Goal: Task Accomplishment & Management: Manage account settings

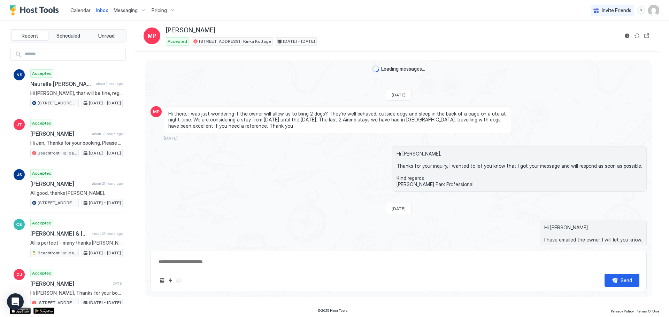
scroll to position [548, 0]
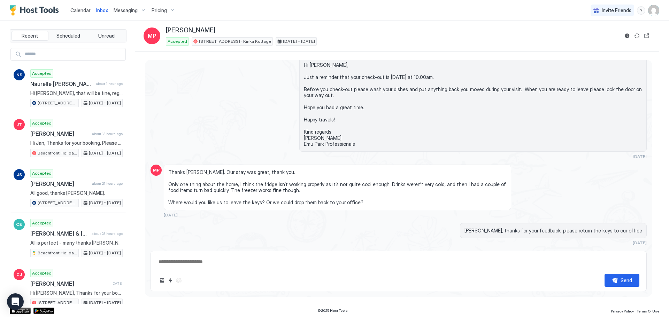
drag, startPoint x: 102, startPoint y: 10, endPoint x: 127, endPoint y: 30, distance: 32.4
click at [102, 10] on span "Inbox" at bounding box center [102, 10] width 12 height 6
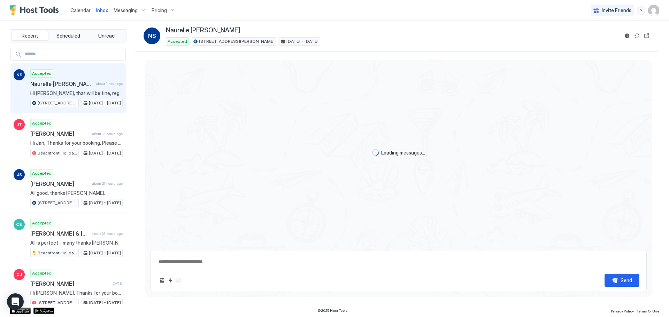
type textarea "*"
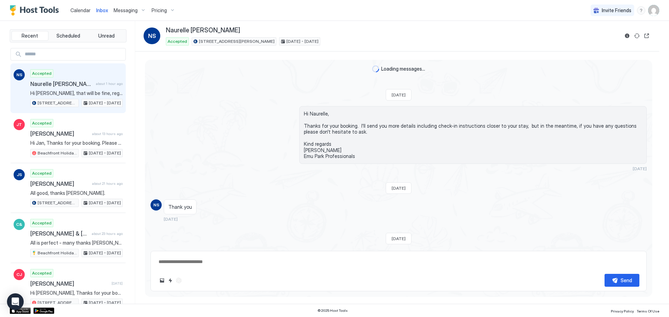
scroll to position [70, 0]
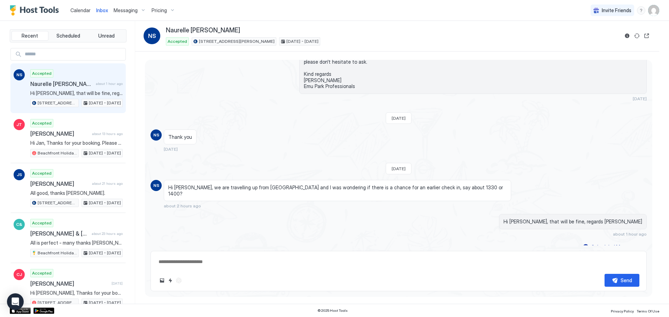
click at [83, 11] on span "Calendar" at bounding box center [80, 10] width 20 height 6
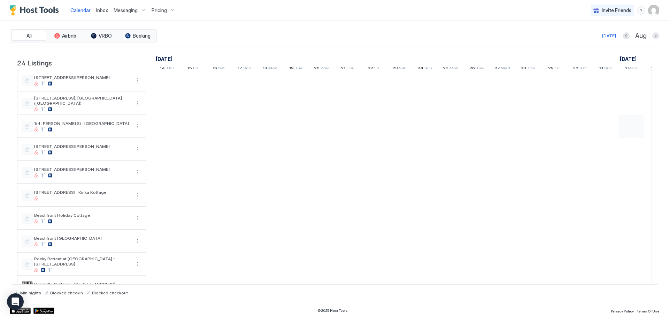
scroll to position [0, 387]
